Goal: Information Seeking & Learning: Learn about a topic

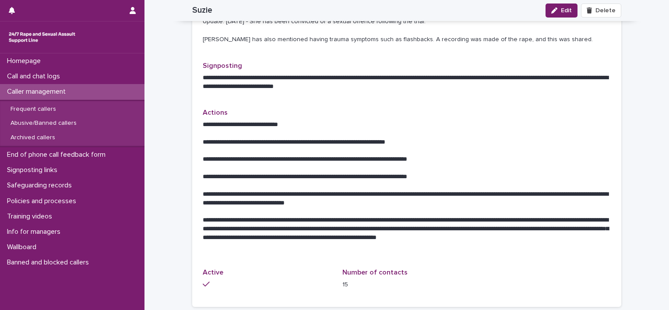
scroll to position [300, 0]
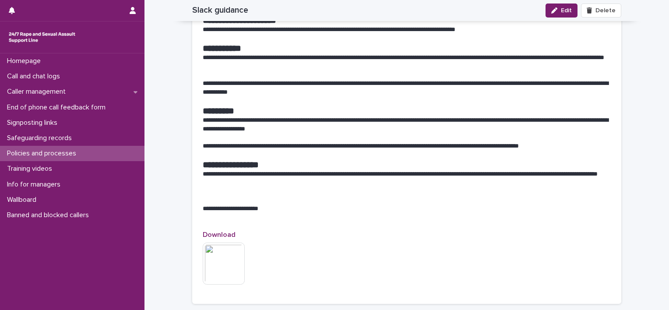
scroll to position [1095, 0]
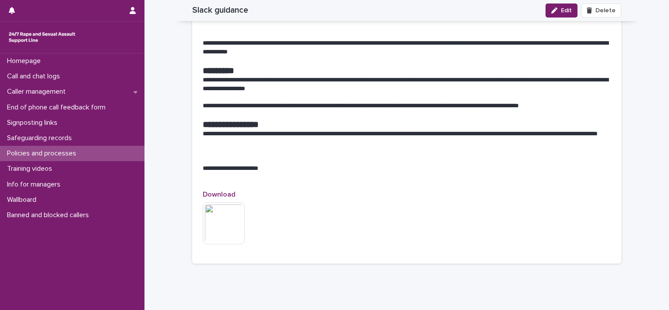
click at [233, 224] on img at bounding box center [224, 223] width 42 height 42
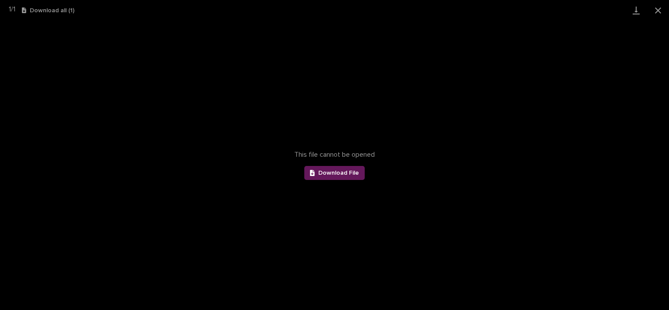
click at [335, 174] on span "Download File" at bounding box center [339, 173] width 41 height 6
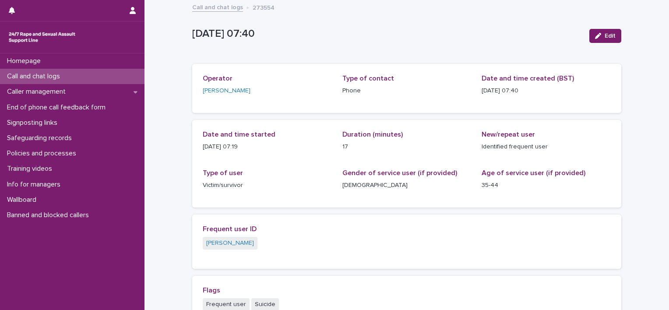
scroll to position [226, 0]
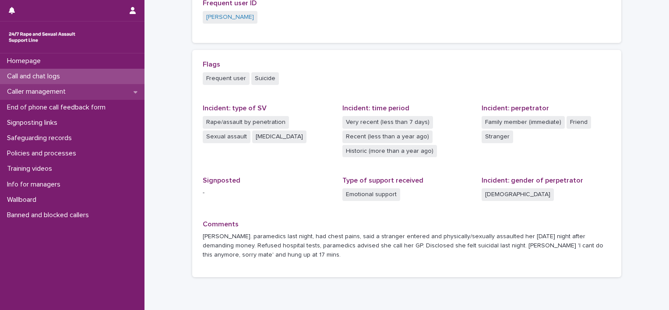
click at [73, 93] on p "Caller management" at bounding box center [38, 92] width 69 height 8
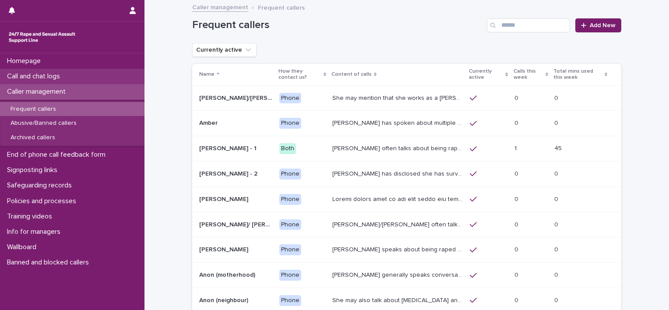
click at [59, 76] on p "Call and chat logs" at bounding box center [36, 76] width 64 height 8
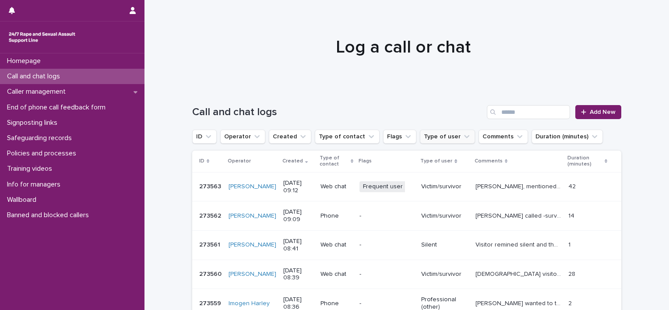
click at [432, 141] on button "Type of user" at bounding box center [447, 137] width 55 height 14
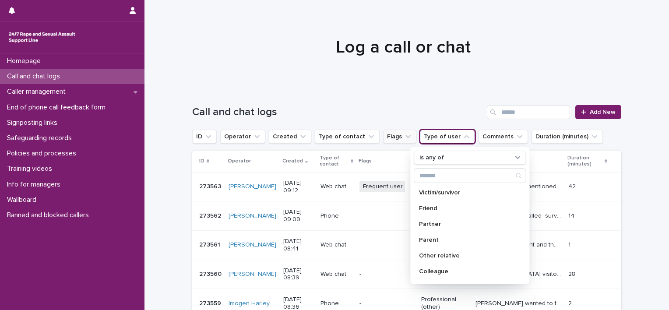
click at [390, 139] on button "Flags" at bounding box center [399, 137] width 33 height 14
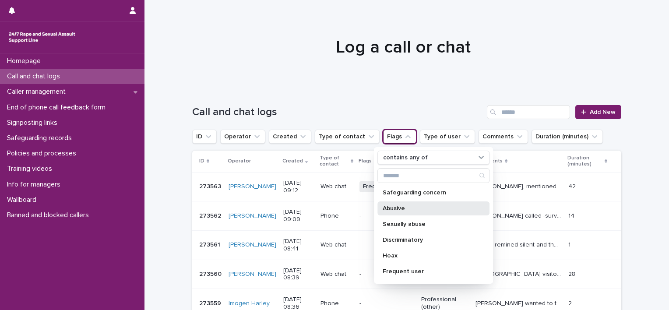
click at [396, 209] on p "Abusive" at bounding box center [429, 208] width 93 height 6
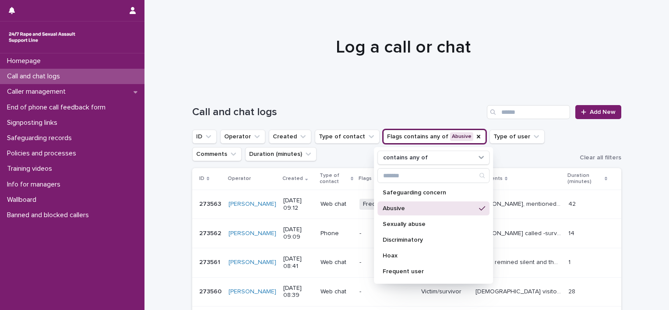
click at [429, 99] on div "Call and chat logs Add New" at bounding box center [406, 109] width 429 height 42
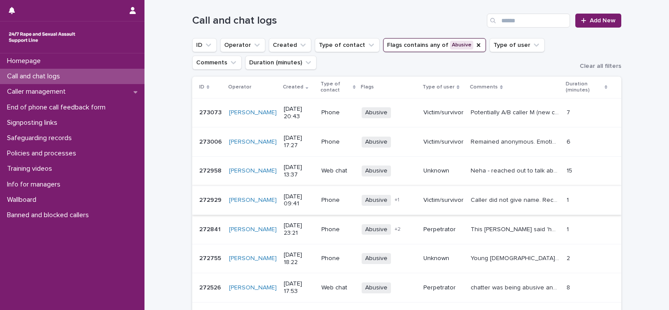
scroll to position [131, 0]
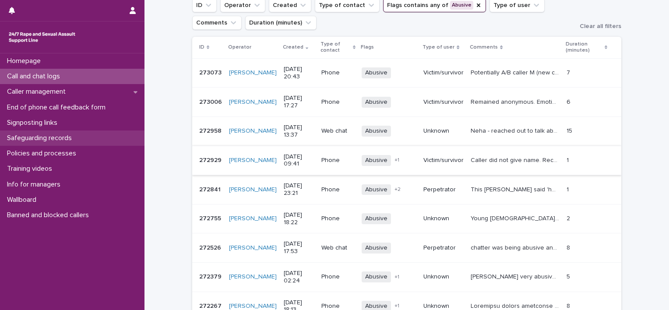
click at [60, 141] on p "Safeguarding records" at bounding box center [41, 138] width 75 height 8
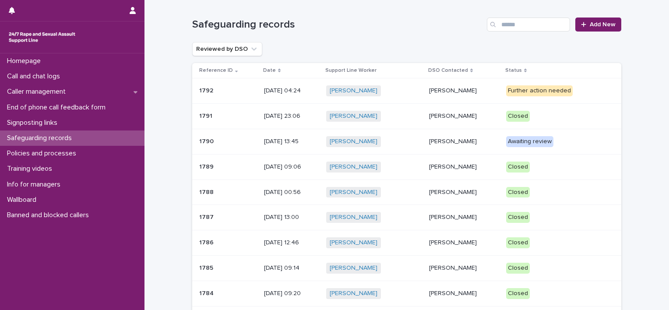
click at [318, 87] on p "14/10/2025 04:24" at bounding box center [292, 90] width 56 height 7
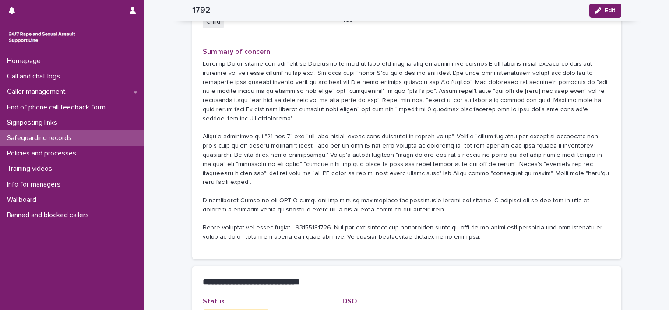
scroll to position [177, 0]
